Goal: Obtain resource: Download file/media

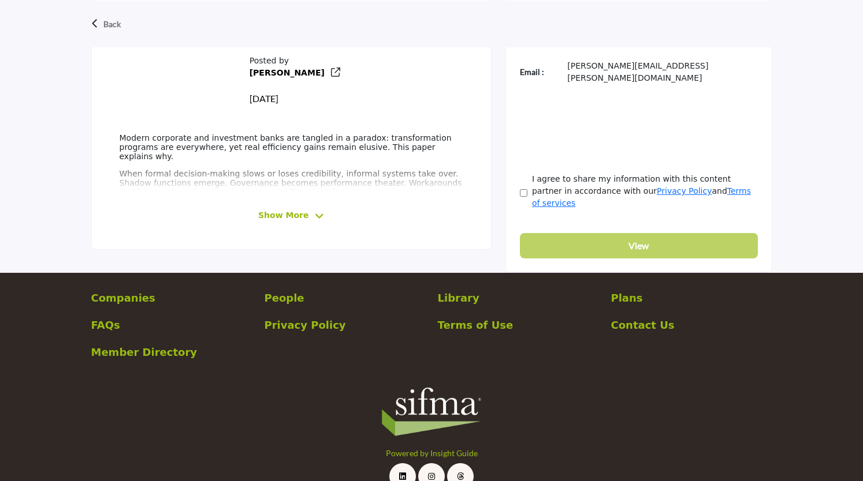
scroll to position [445, 0]
click at [300, 211] on span "Show More" at bounding box center [283, 216] width 50 height 12
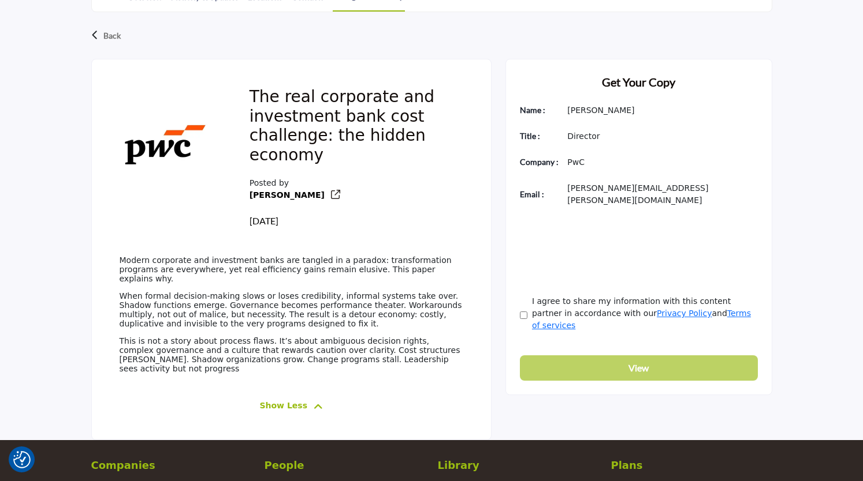
scroll to position [322, 0]
click at [297, 400] on span "Show Less" at bounding box center [283, 406] width 48 height 12
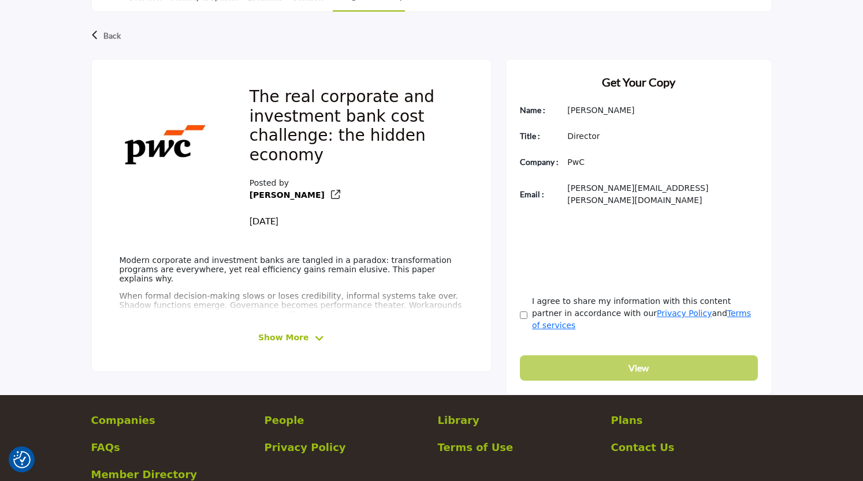
click at [292, 337] on span "Show More" at bounding box center [283, 338] width 50 height 12
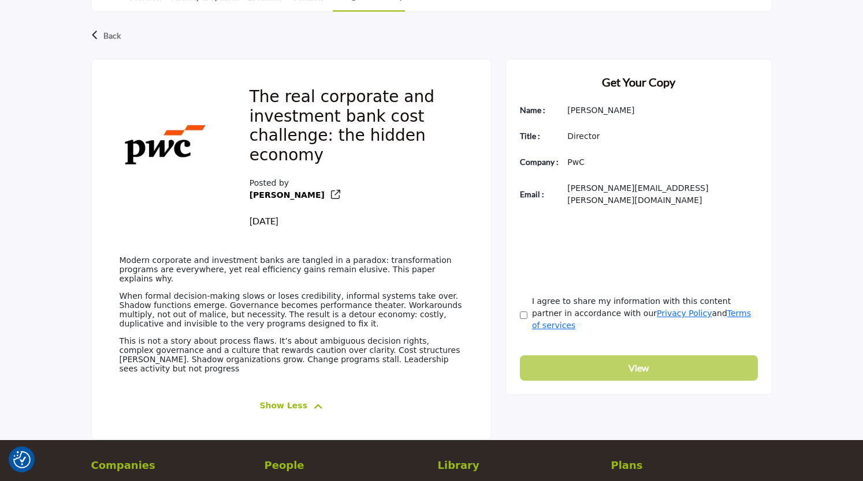
click at [596, 346] on div "Get Your Copy Name : Greg Colicci Title : Director Company : PwC" at bounding box center [638, 227] width 267 height 337
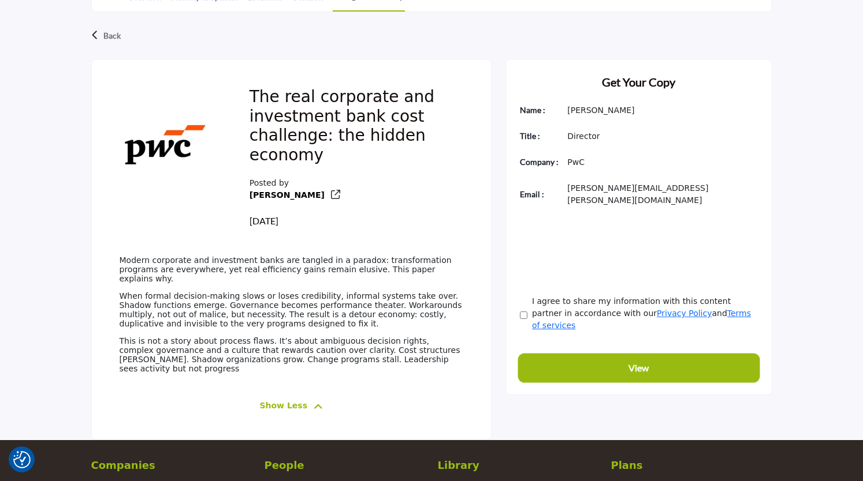
click at [583, 356] on button "View" at bounding box center [639, 368] width 238 height 25
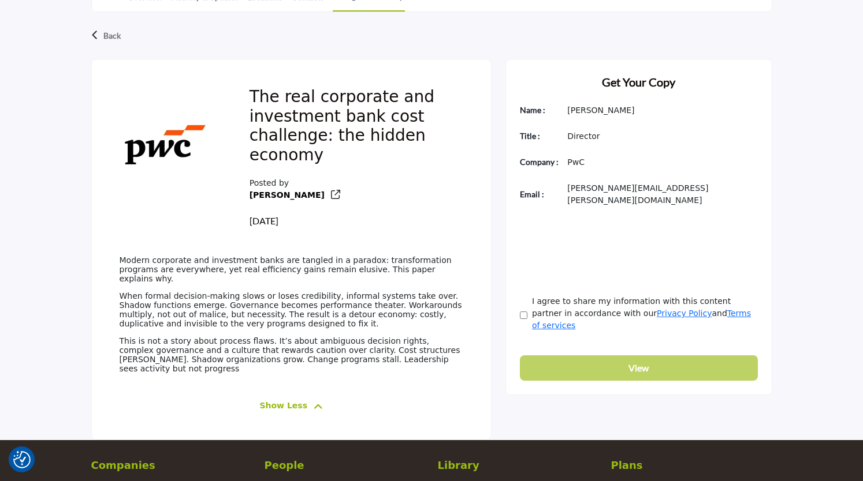
scroll to position [0, 0]
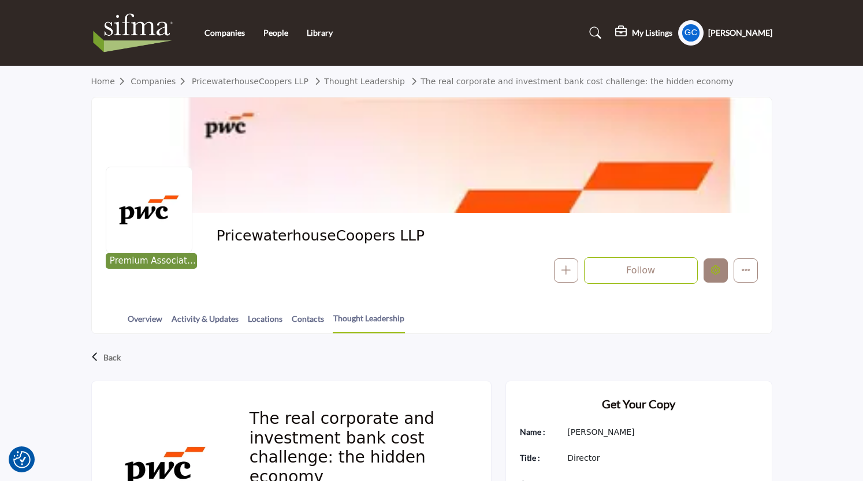
click at [713, 265] on button "Edit company" at bounding box center [715, 271] width 24 height 24
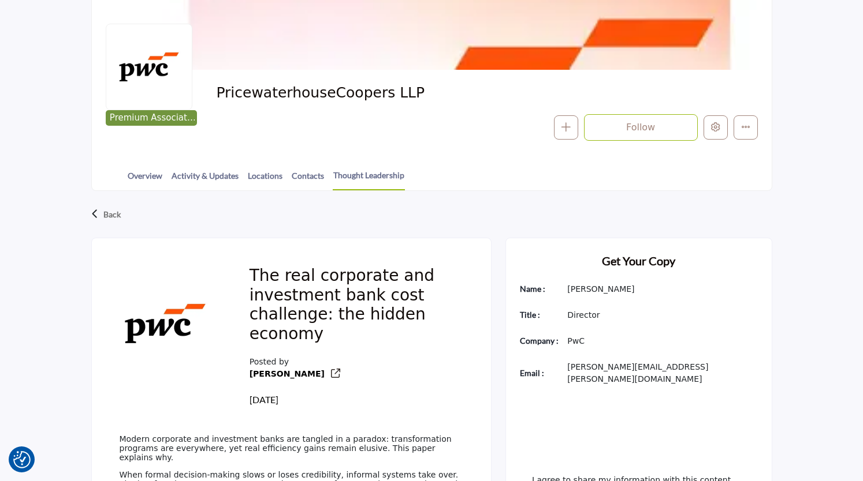
scroll to position [138, 0]
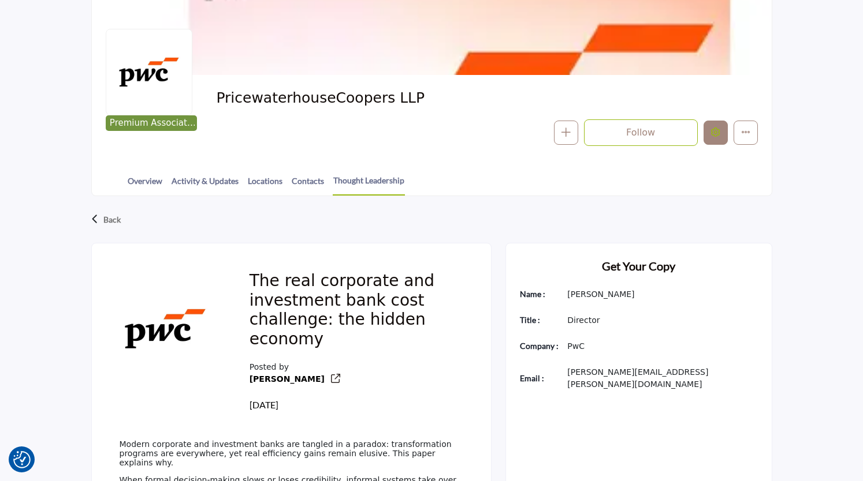
click at [708, 134] on button "Edit company" at bounding box center [715, 133] width 24 height 24
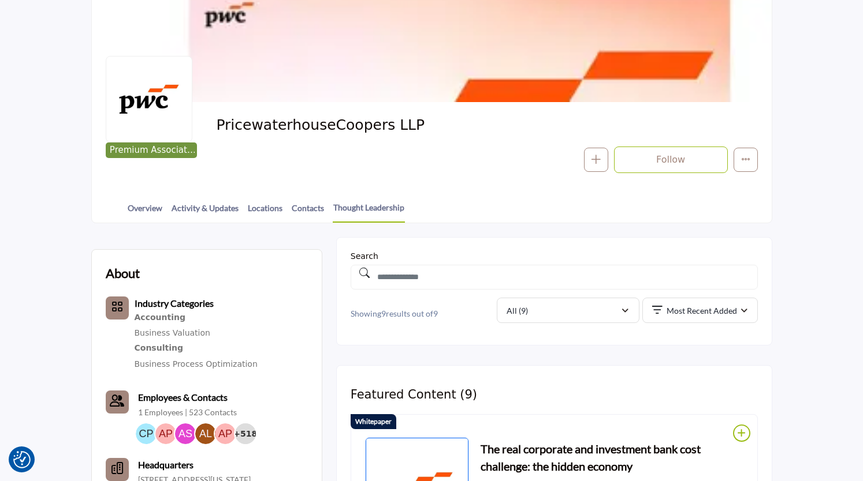
scroll to position [111, 0]
